Goal: Task Accomplishment & Management: Complete application form

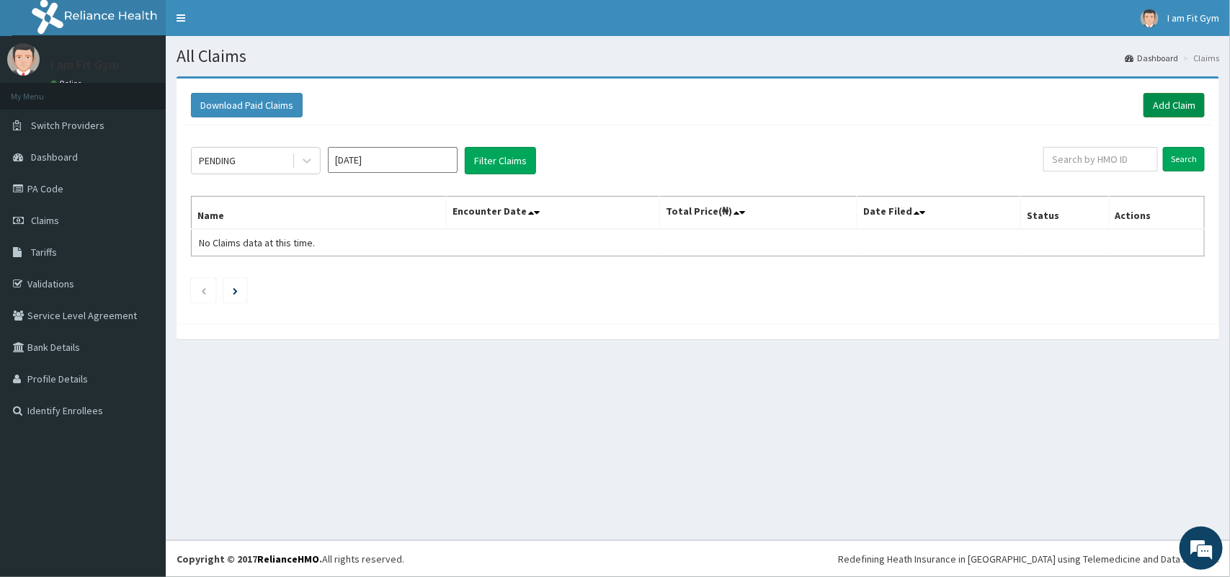
click at [1184, 99] on link "Add Claim" at bounding box center [1174, 105] width 61 height 25
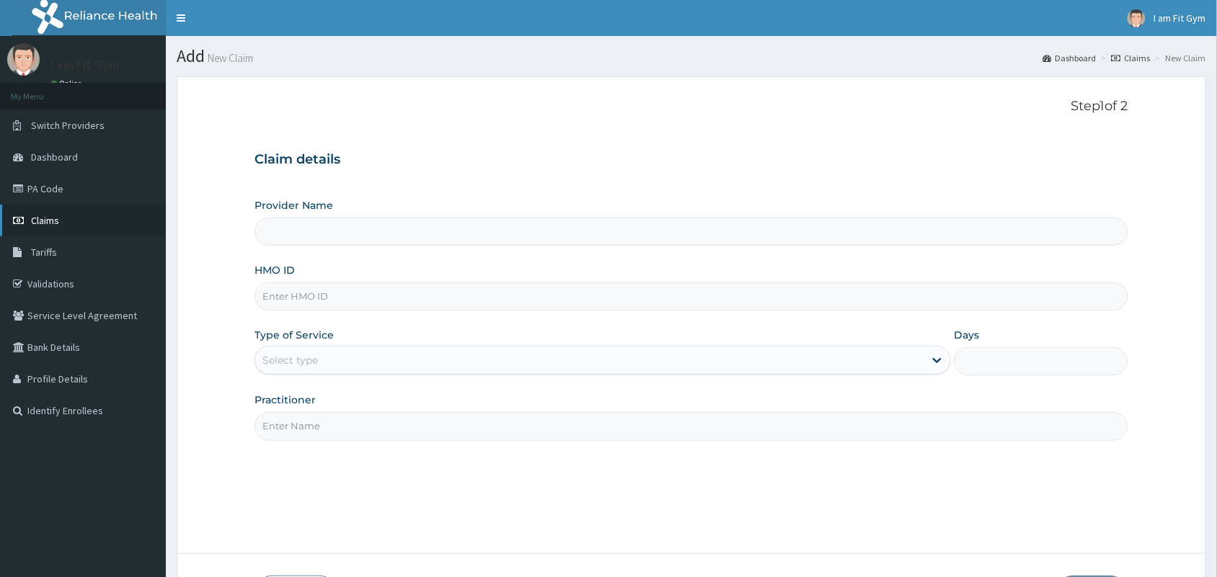
type input "I am fit Gym - Magodo"
type input "1"
click at [454, 304] on input "HMO ID" at bounding box center [691, 297] width 874 height 28
type input "frl/10049/a"
click at [502, 420] on input "Practitioner" at bounding box center [691, 426] width 874 height 28
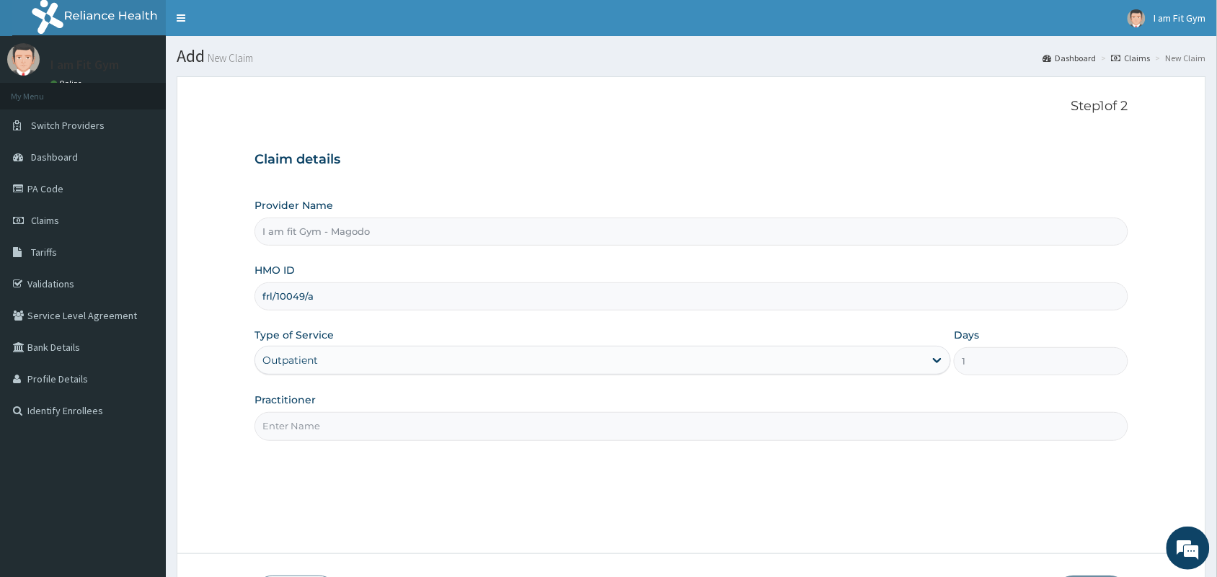
type input "RAZZIE"
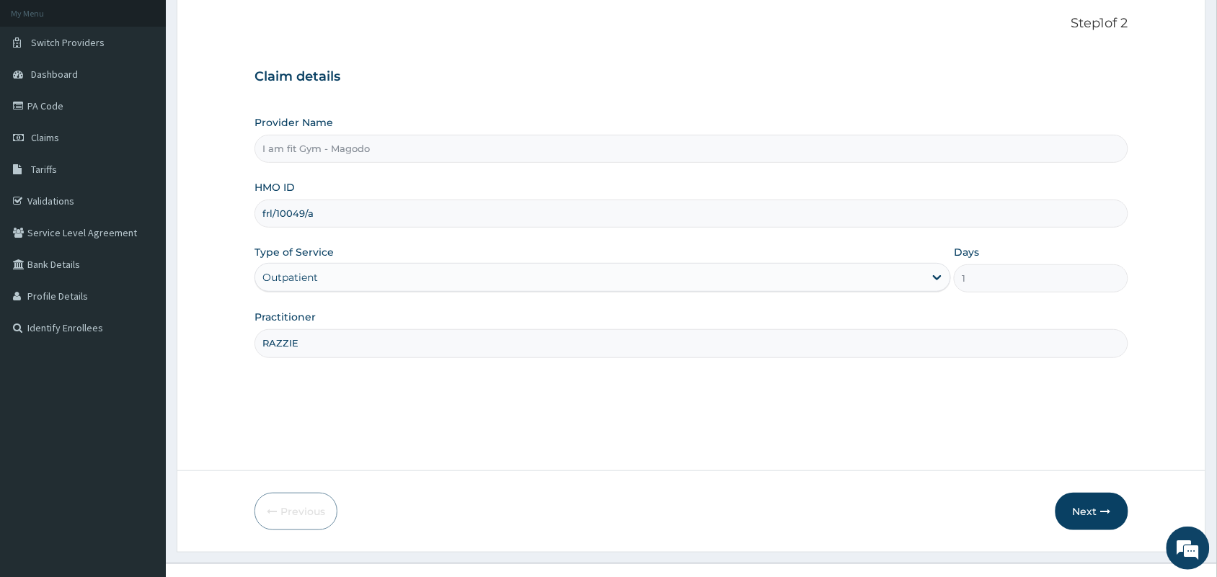
scroll to position [106, 0]
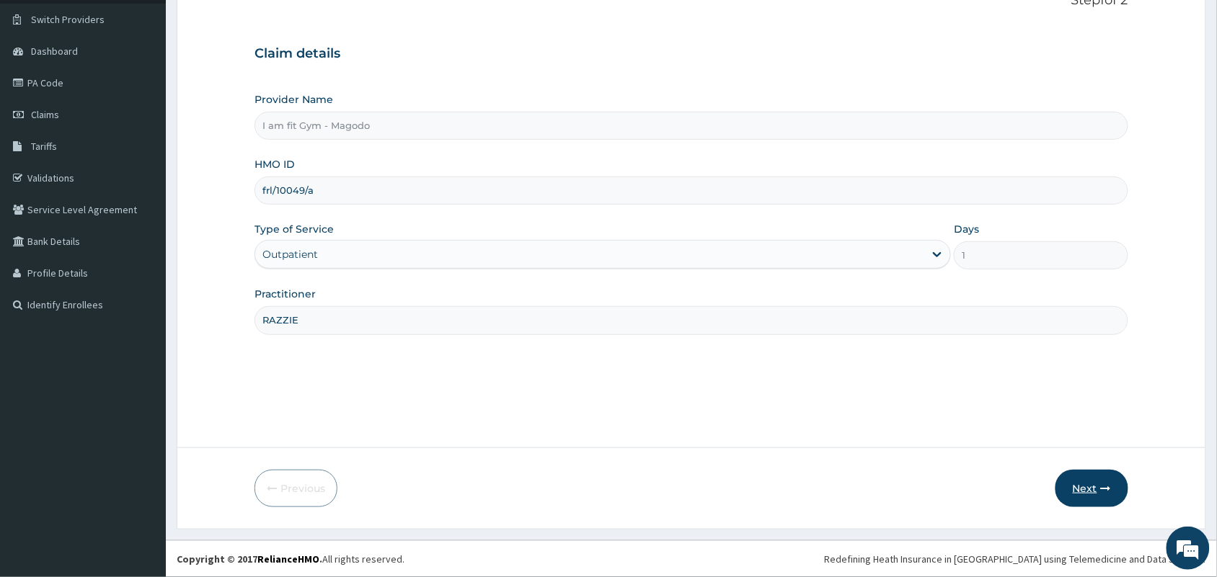
click at [1093, 482] on button "Next" at bounding box center [1091, 488] width 73 height 37
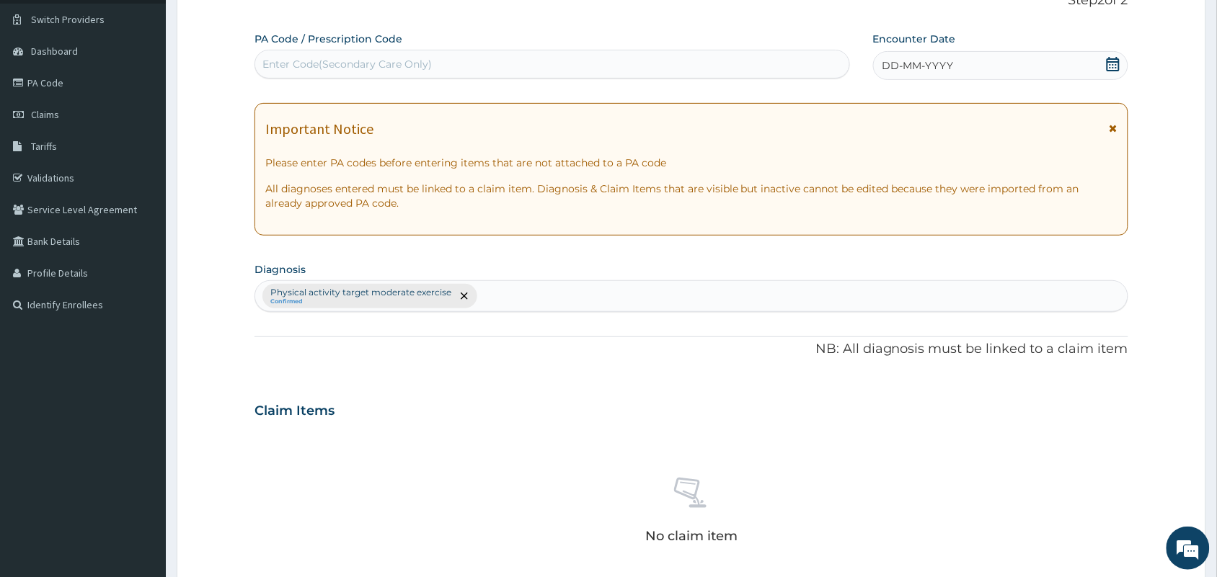
click at [1114, 61] on icon at bounding box center [1112, 64] width 13 height 14
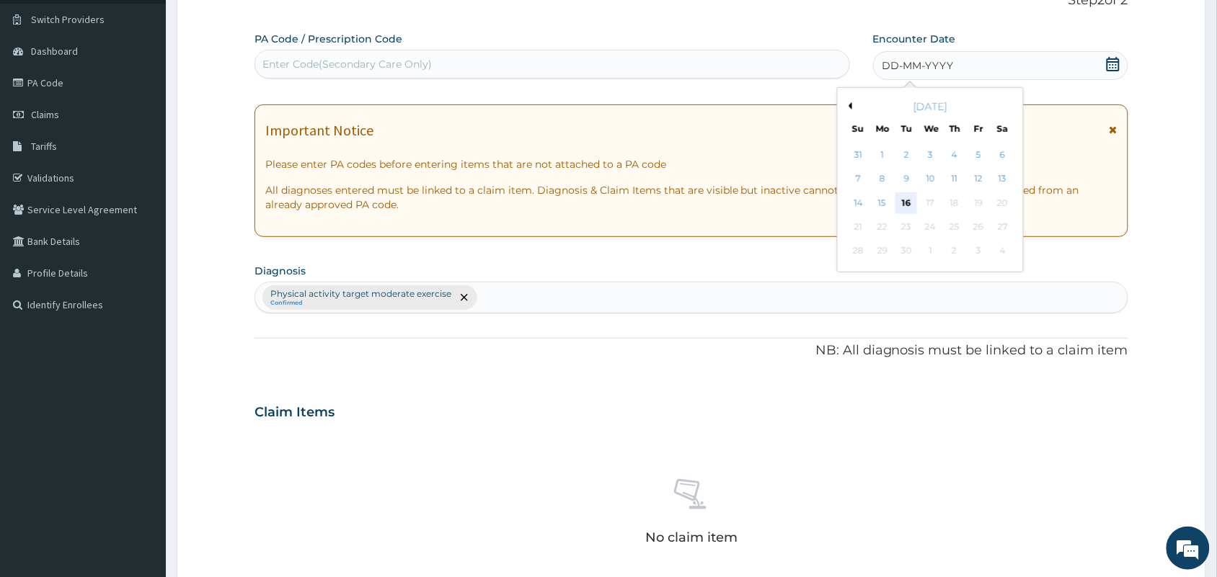
click at [903, 198] on div "16" at bounding box center [906, 203] width 22 height 22
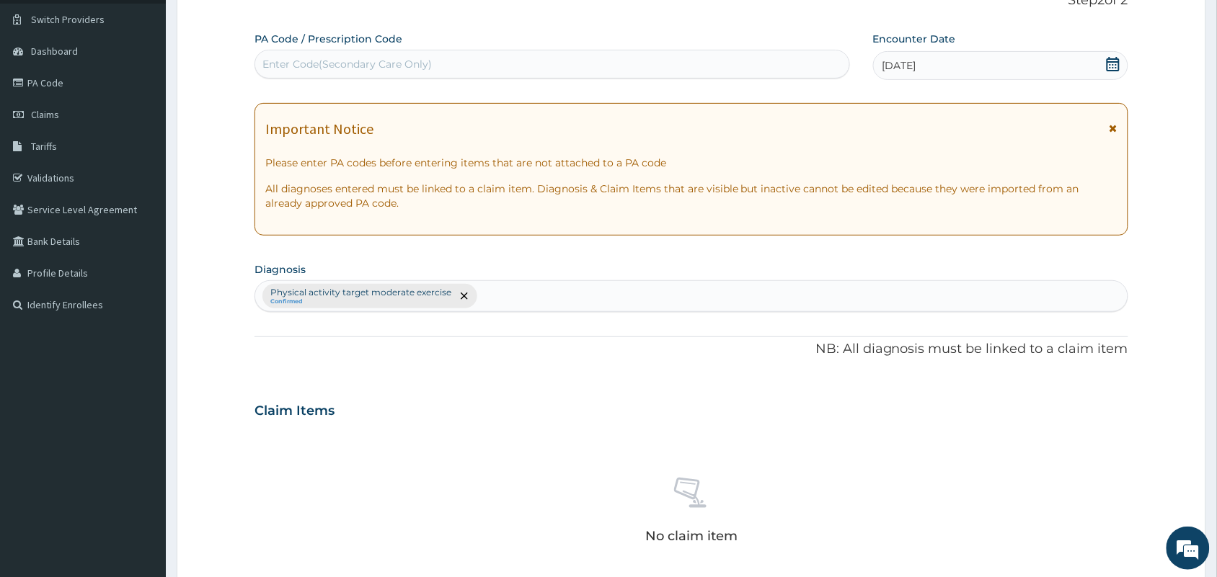
click at [722, 58] on div "Enter Code(Secondary Care Only)" at bounding box center [552, 64] width 594 height 23
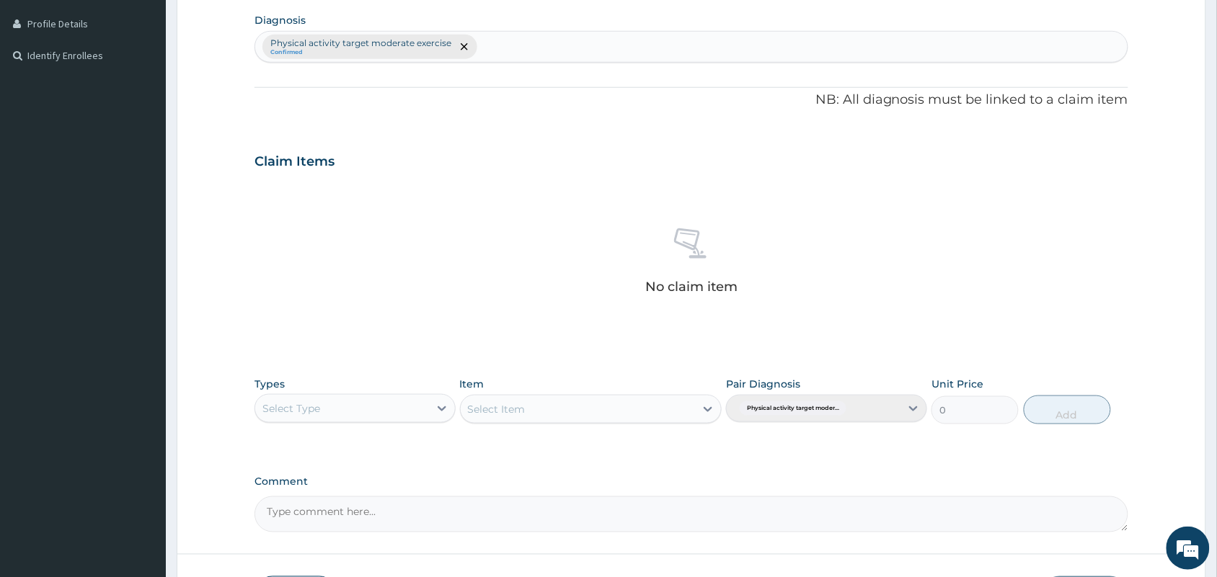
scroll to position [463, 0]
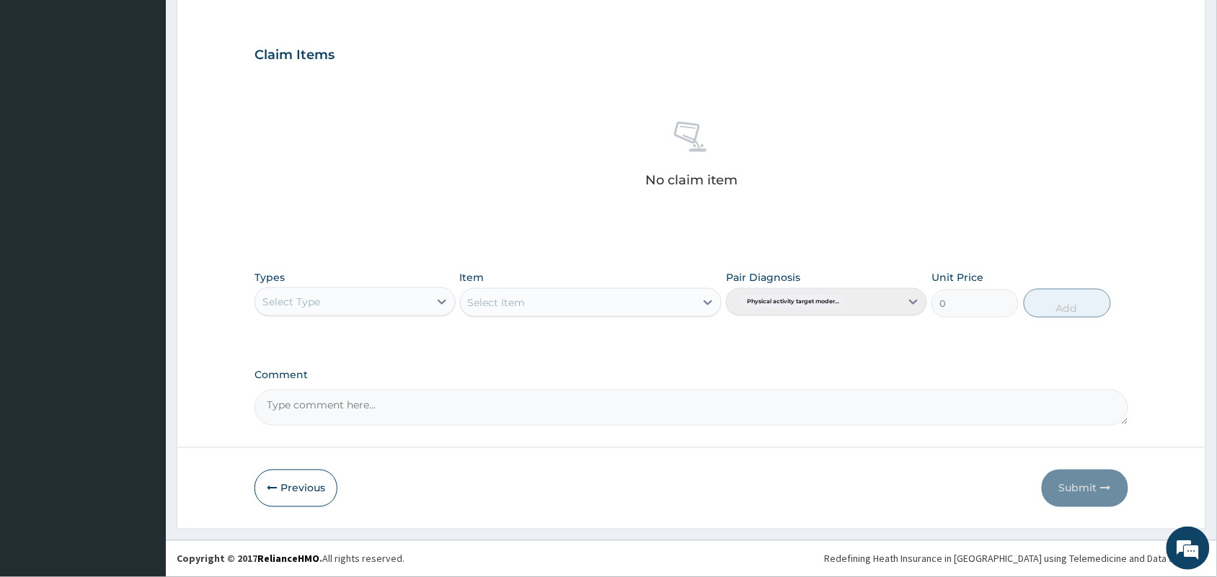
type input "PA/B85379"
click at [335, 286] on div "Types Select Type" at bounding box center [354, 294] width 201 height 48
click at [332, 305] on div "Select Type" at bounding box center [342, 301] width 174 height 23
type input "gym"
click at [363, 335] on div "Gym" at bounding box center [354, 338] width 201 height 26
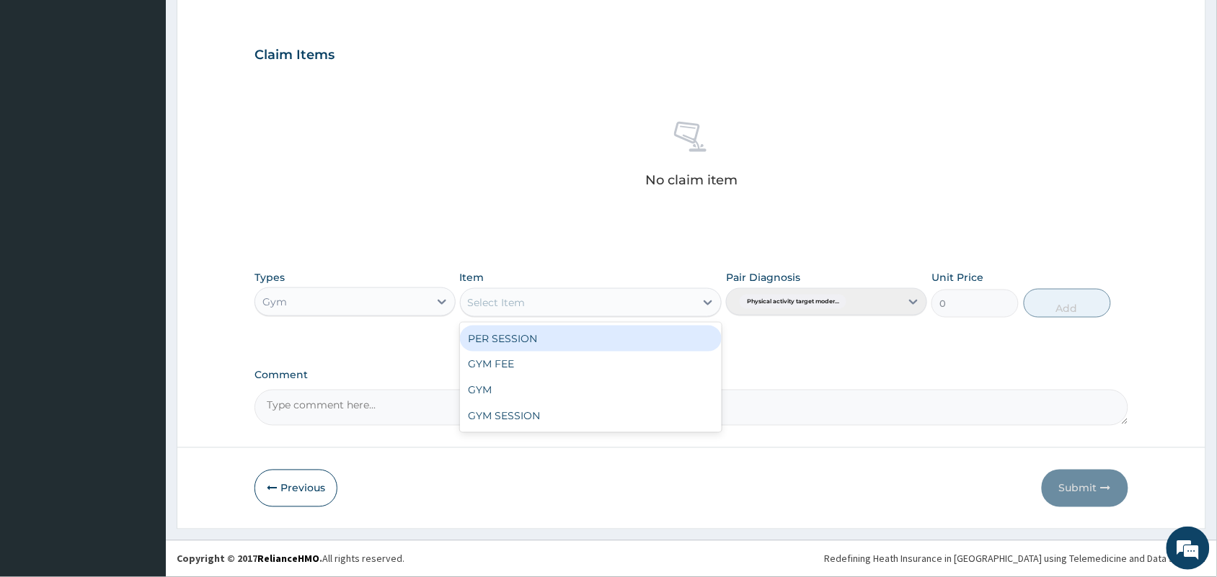
click at [494, 303] on div "Select Item" at bounding box center [497, 303] width 58 height 14
click at [530, 342] on div "PER SESSION" at bounding box center [591, 339] width 262 height 26
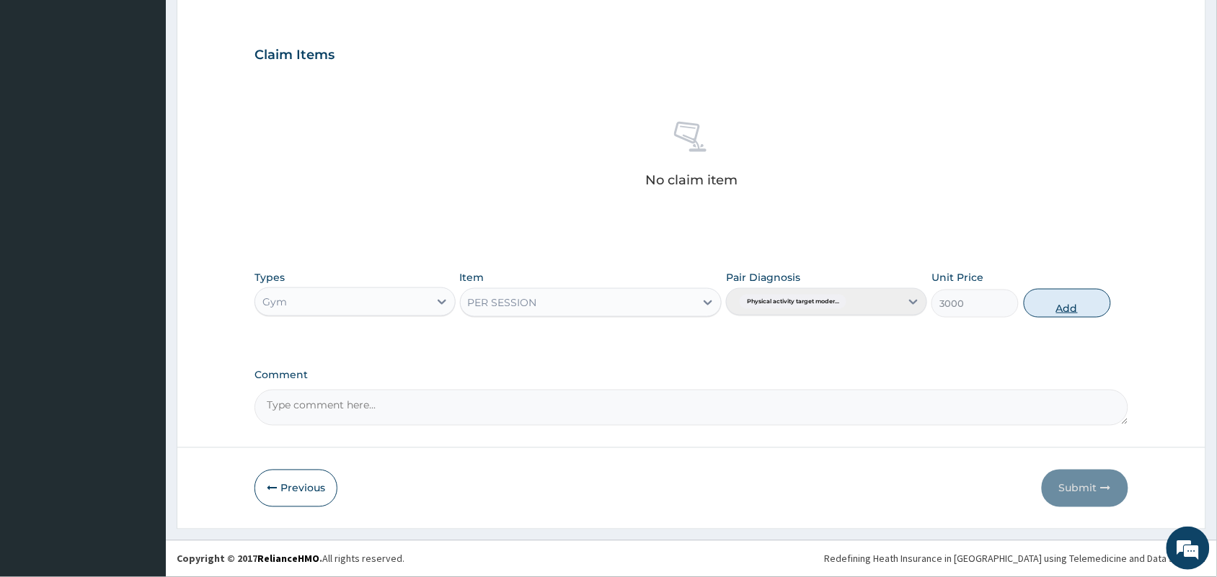
click at [1065, 306] on button "Add" at bounding box center [1067, 303] width 87 height 29
type input "0"
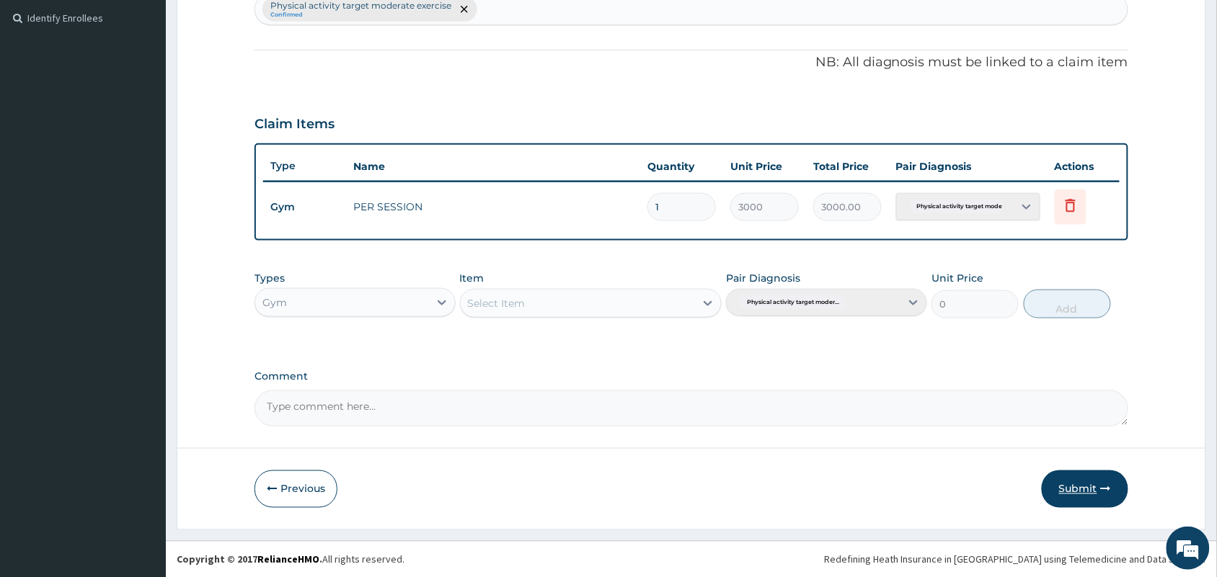
click at [1086, 471] on button "Submit" at bounding box center [1085, 489] width 86 height 37
